Goal: Navigation & Orientation: Find specific page/section

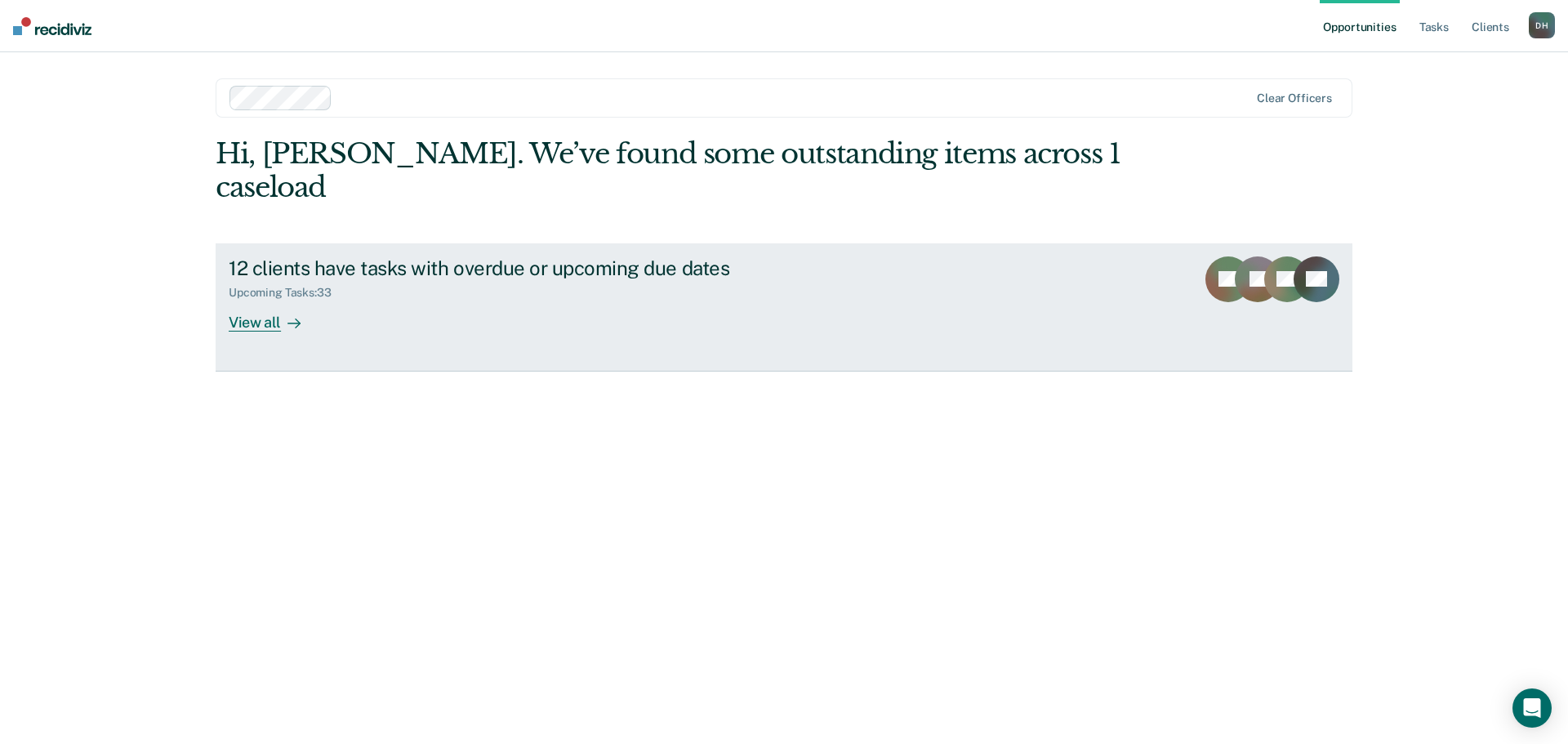
click at [258, 300] on div "View all" at bounding box center [274, 316] width 91 height 32
